Goal: Transaction & Acquisition: Purchase product/service

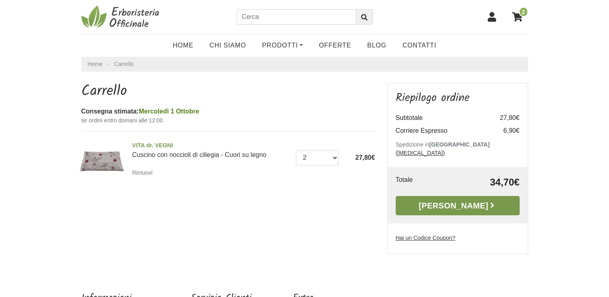
click at [472, 198] on link "[PERSON_NAME]" at bounding box center [458, 205] width 124 height 19
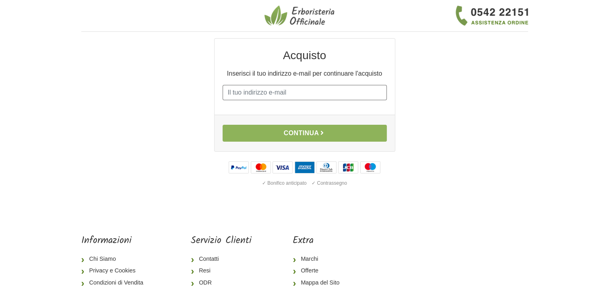
click at [290, 94] on input "E-mail" at bounding box center [305, 92] width 164 height 15
type input "patrizia.ruffoni@libero.it"
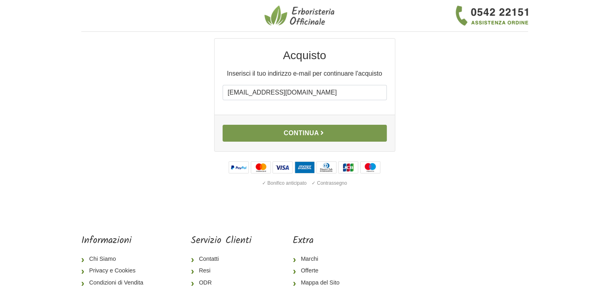
click at [280, 128] on button "Continua" at bounding box center [305, 133] width 164 height 17
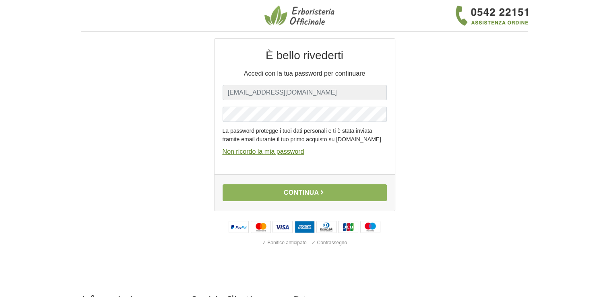
click at [272, 155] on u "Non ricordo la mia password" at bounding box center [264, 151] width 82 height 7
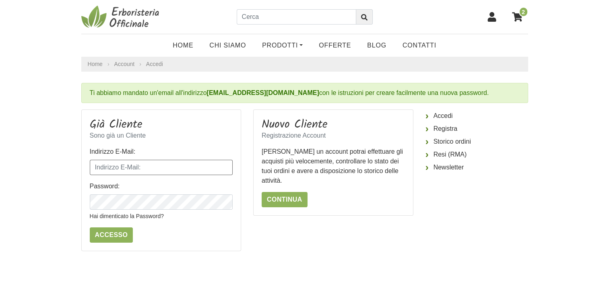
click at [119, 172] on input "Indirizzo E-Mail:" at bounding box center [161, 167] width 143 height 15
type input "patrizia.ruffoni@libero.it"
click at [90, 228] on input "Accesso" at bounding box center [112, 235] width 44 height 15
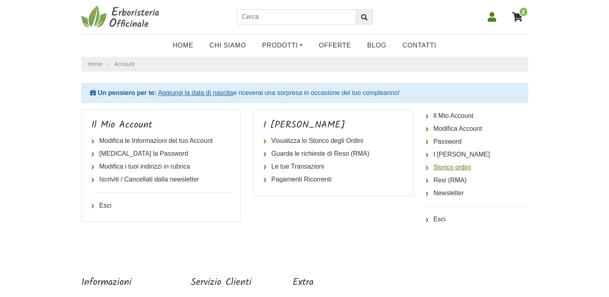
click at [452, 163] on link "Storico ordini" at bounding box center [477, 167] width 103 height 13
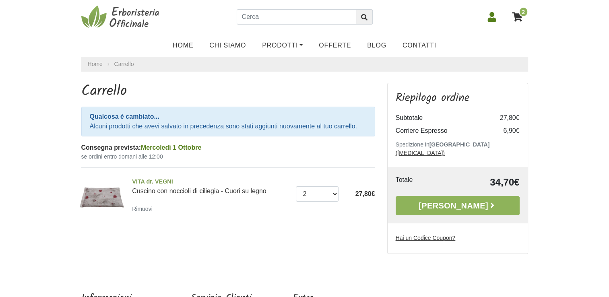
click at [479, 196] on link "[PERSON_NAME]" at bounding box center [458, 205] width 124 height 19
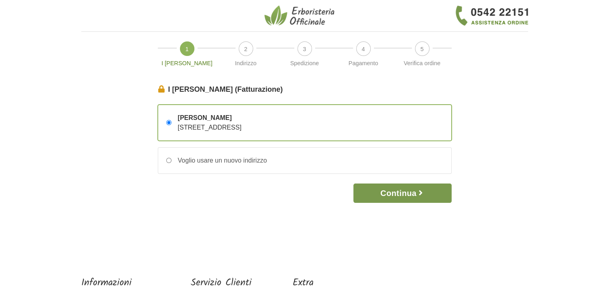
click at [398, 195] on button "Continua" at bounding box center [403, 193] width 98 height 19
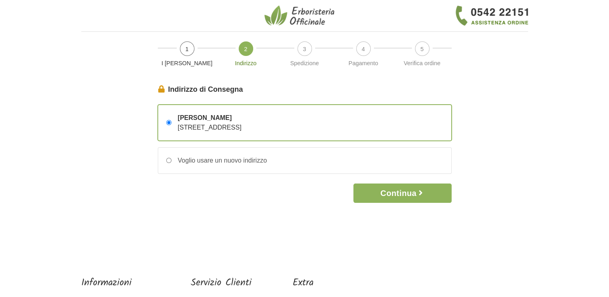
click at [398, 195] on button "Continua" at bounding box center [403, 193] width 98 height 19
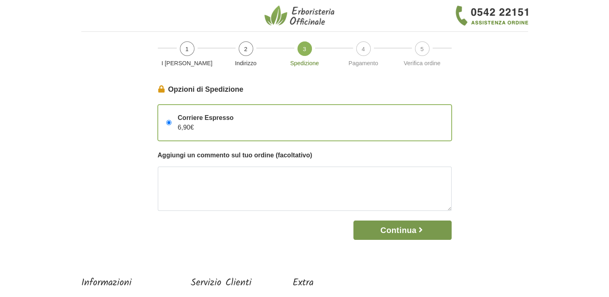
click at [412, 233] on button "Continua" at bounding box center [403, 230] width 98 height 19
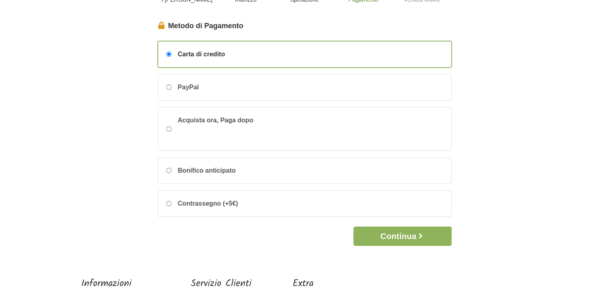
scroll to position [67, 0]
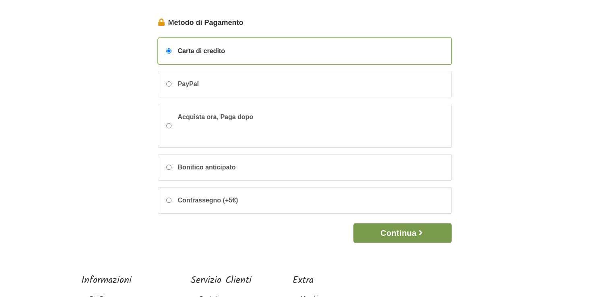
click at [397, 226] on button "Continua" at bounding box center [403, 233] width 98 height 19
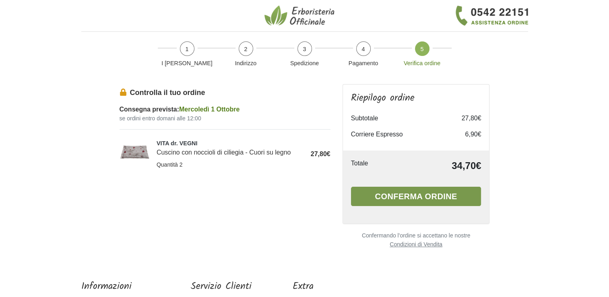
click at [416, 191] on button "Conferma ordine" at bounding box center [416, 196] width 131 height 19
